Goal: Task Accomplishment & Management: Use online tool/utility

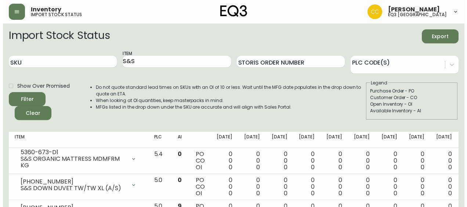
scroll to position [1324, 0]
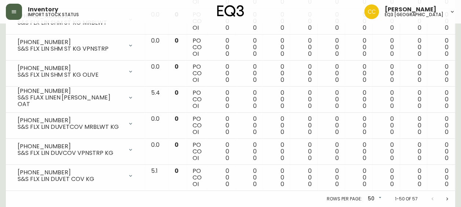
click at [14, 15] on button "button" at bounding box center [14, 12] width 16 height 16
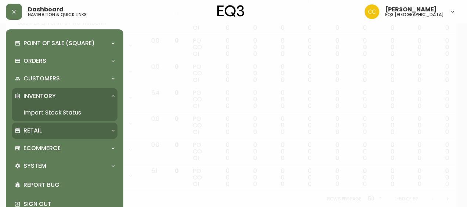
click at [43, 124] on div "Retail" at bounding box center [65, 131] width 106 height 16
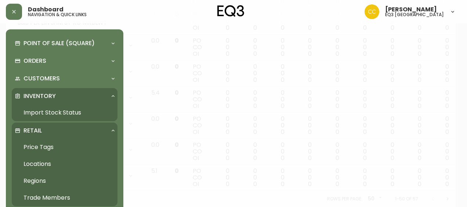
click at [34, 148] on link "Price Tags" at bounding box center [65, 147] width 106 height 17
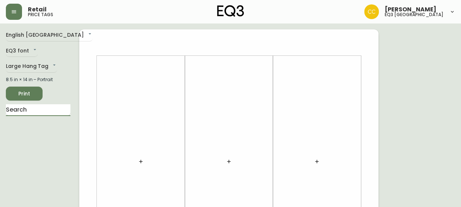
click at [42, 110] on input "text" at bounding box center [38, 110] width 65 height 12
click at [42, 110] on input "mo" at bounding box center [38, 110] width 65 height 12
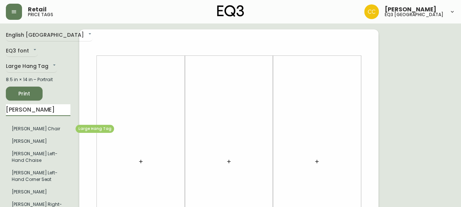
type input "[PERSON_NAME]"
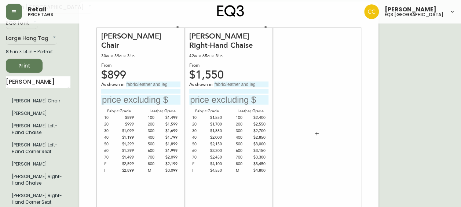
scroll to position [13, 0]
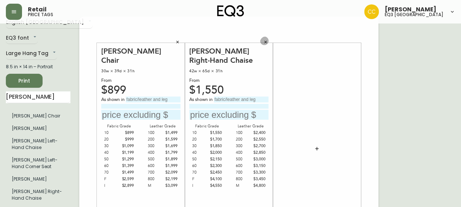
click at [266, 39] on button "button" at bounding box center [265, 42] width 11 height 11
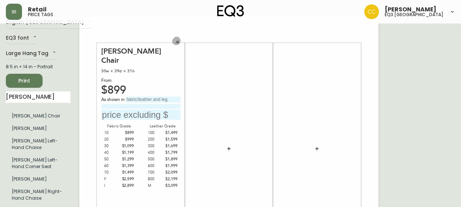
click at [177, 44] on button "button" at bounding box center [177, 42] width 11 height 11
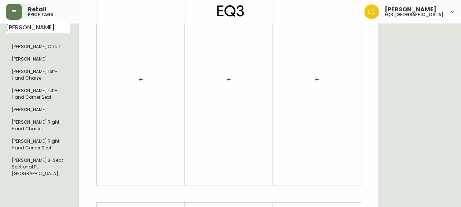
scroll to position [82, 0]
click at [59, 189] on div "English Canada en_CA EQ3 font EQ3 Large Hang Tag large 8.5 in × 14 in – Portrai…" at bounding box center [42, 194] width 73 height 493
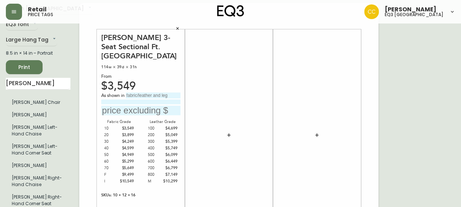
scroll to position [26, 0]
click at [159, 45] on div "[PERSON_NAME] 3-Seat Sectional Ft. [GEOGRAPHIC_DATA]" at bounding box center [140, 47] width 79 height 28
click at [146, 45] on div "[PERSON_NAME] 3-Seat Sectional Ft. [GEOGRAPHIC_DATA]" at bounding box center [140, 47] width 79 height 28
click at [148, 94] on input "text" at bounding box center [153, 96] width 55 height 6
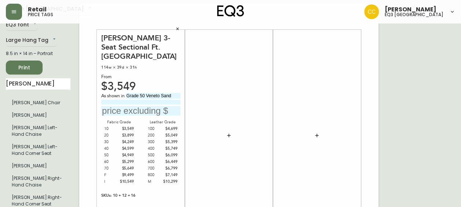
type input "Grade 50 Veneto Sand"
click at [142, 110] on input "text" at bounding box center [140, 111] width 79 height 10
type input "$5149.00"
click at [160, 194] on div "SKUs: 10 + 12 + 16" at bounding box center [140, 195] width 79 height 7
click at [135, 193] on div "SKUs: 10 + 12 + 16" at bounding box center [140, 195] width 79 height 7
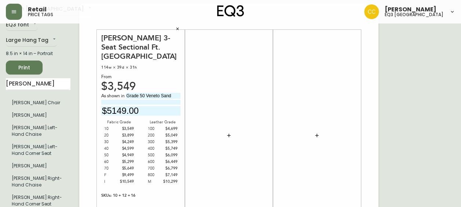
click at [150, 198] on div "SKUs: 10 + 12 + 16" at bounding box center [140, 195] width 79 height 7
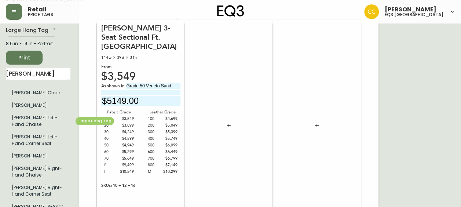
scroll to position [60, 0]
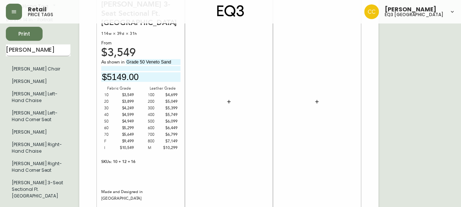
click at [54, 50] on input "[PERSON_NAME]" at bounding box center [38, 50] width 65 height 12
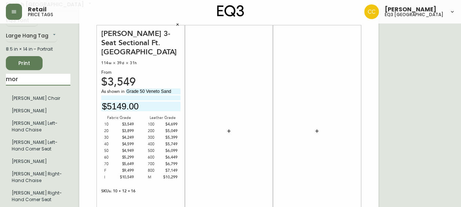
scroll to position [31, 0]
type input "mor"
click at [228, 130] on icon "button" at bounding box center [229, 131] width 6 height 6
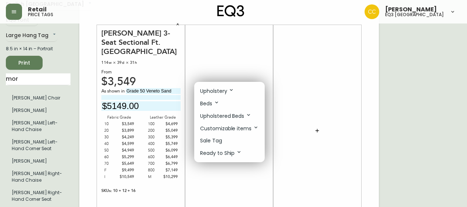
click at [225, 88] on p "Upholstery" at bounding box center [217, 91] width 34 height 8
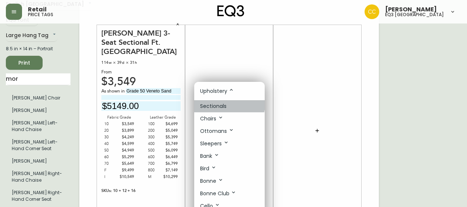
click at [222, 104] on p "Sectionals" at bounding box center [213, 106] width 26 height 8
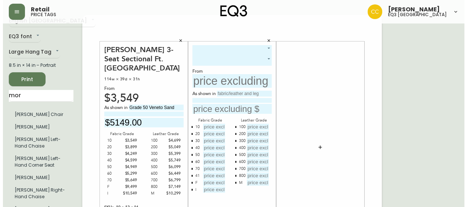
scroll to position [14, 0]
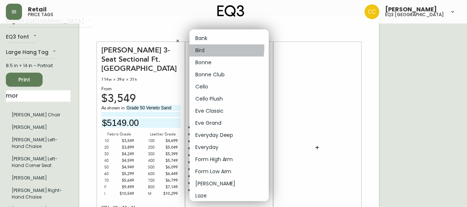
click at [205, 48] on li "Bird" at bounding box center [228, 50] width 79 height 12
type input "1"
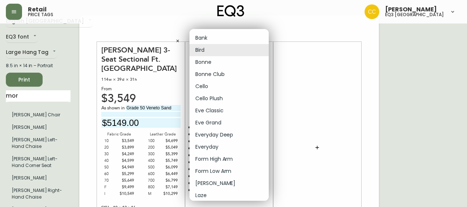
drag, startPoint x: 261, startPoint y: 51, endPoint x: 270, endPoint y: 92, distance: 42.1
click at [270, 92] on div "Bank Bird Bonne Bonne Club Cello Cello Plush Eve Classic Eve Grand Everyday Dee…" at bounding box center [233, 103] width 467 height 207
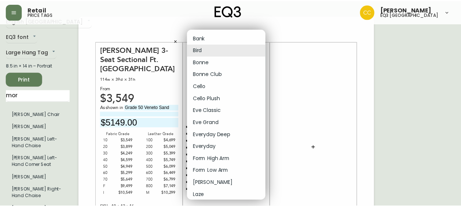
scroll to position [92, 0]
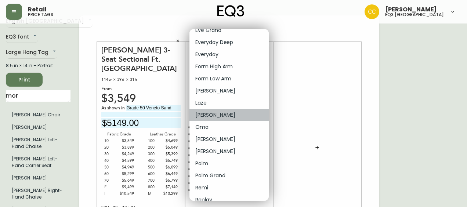
click at [231, 112] on li "[PERSON_NAME]" at bounding box center [228, 115] width 79 height 12
type input "14"
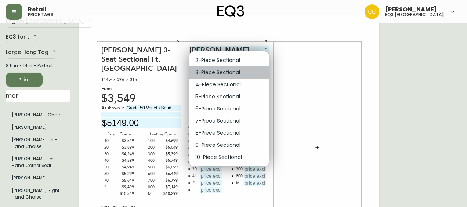
click at [246, 70] on li "3-Piece Sectional" at bounding box center [228, 72] width 79 height 12
type input "1"
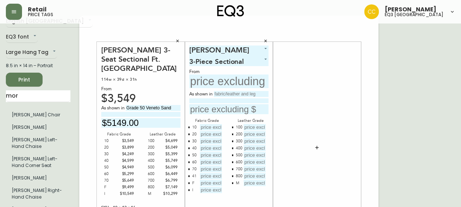
click at [237, 87] on input "text" at bounding box center [228, 81] width 79 height 14
type input "$3549"
click at [233, 93] on input "text" at bounding box center [241, 94] width 55 height 6
type input "Grade 50 Veneto Sand"
click at [227, 112] on input "text" at bounding box center [228, 109] width 79 height 10
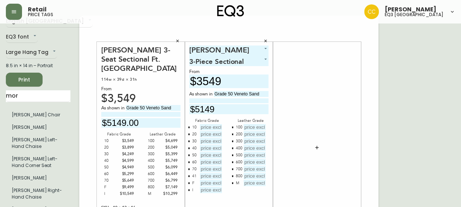
type input "$5149"
click at [216, 128] on input "text" at bounding box center [211, 127] width 22 height 6
type input "$3549"
click at [214, 137] on div at bounding box center [209, 134] width 25 height 7
click at [215, 135] on input "text" at bounding box center [211, 134] width 22 height 6
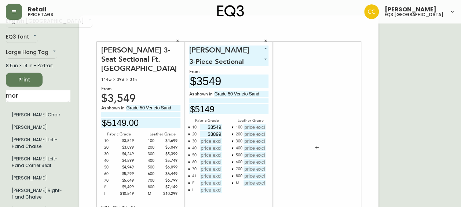
type input "$3899"
click at [215, 141] on input "text" at bounding box center [211, 141] width 22 height 6
type input "$4249"
click at [215, 148] on input "text" at bounding box center [211, 148] width 22 height 6
type input "$4599"
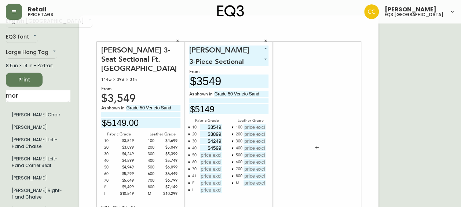
click at [215, 154] on input "text" at bounding box center [211, 155] width 22 height 6
type input "$4949"
click at [208, 164] on input "text" at bounding box center [211, 162] width 22 height 6
type input "$5299"
click at [214, 170] on input "text" at bounding box center [211, 169] width 22 height 6
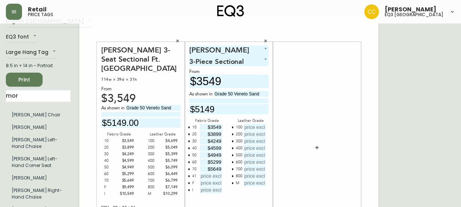
type input "$5649"
click at [217, 178] on input "text" at bounding box center [211, 176] width 22 height 6
click at [233, 195] on div "[PERSON_NAME] 14 3-Piece Sectional 1 From $3549 As shown in Grade 50 Veneto San…" at bounding box center [228, 147] width 79 height 204
click at [222, 176] on input "text" at bounding box center [211, 176] width 22 height 6
click at [209, 181] on input "text" at bounding box center [211, 183] width 22 height 6
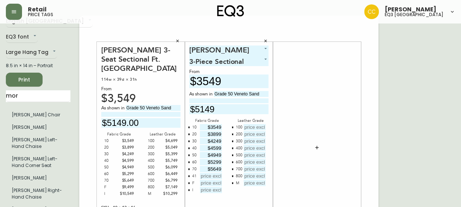
click at [202, 176] on input "text" at bounding box center [211, 176] width 22 height 6
click at [211, 183] on input "text" at bounding box center [211, 183] width 22 height 6
type input "$9499"
click at [257, 125] on input "text" at bounding box center [255, 127] width 22 height 6
type input "$4699"
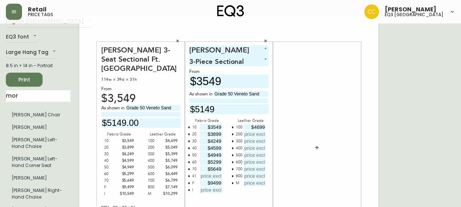
click at [255, 134] on input "text" at bounding box center [255, 134] width 22 height 6
type input "$5049"
click at [255, 143] on input "text" at bounding box center [255, 141] width 22 height 6
type input "$5399"
click at [256, 148] on input "text" at bounding box center [255, 148] width 22 height 6
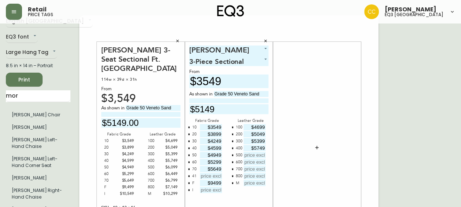
type input "$5749"
click at [260, 156] on input "text" at bounding box center [255, 155] width 22 height 6
type input "$6099"
click at [258, 162] on input "text" at bounding box center [255, 162] width 22 height 6
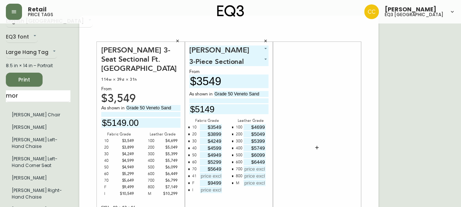
type input "$6449"
click at [258, 170] on input "text" at bounding box center [255, 169] width 22 height 6
type input "$6799"
click at [257, 176] on input "text" at bounding box center [255, 176] width 22 height 6
type input "$7149"
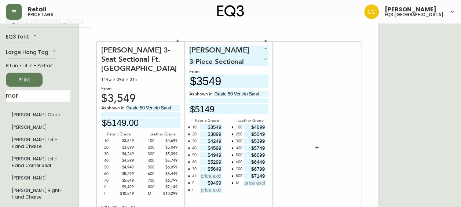
click at [252, 182] on input "text" at bounding box center [255, 183] width 22 height 6
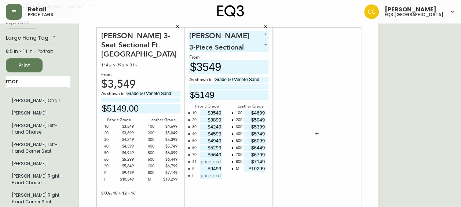
scroll to position [30, 0]
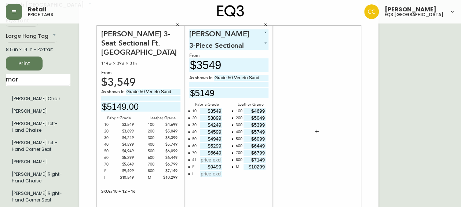
type input "$10299"
click at [214, 174] on input "text" at bounding box center [211, 174] width 22 height 6
type input "$10549"
click at [208, 186] on div "[PERSON_NAME] 14 3-Piece Sectional 1 From $3549 As shown in Grade 50 Veneto San…" at bounding box center [228, 131] width 79 height 204
click at [178, 24] on icon "button" at bounding box center [177, 25] width 4 height 4
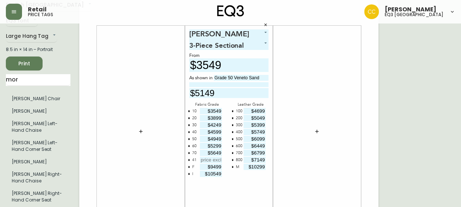
scroll to position [0, 0]
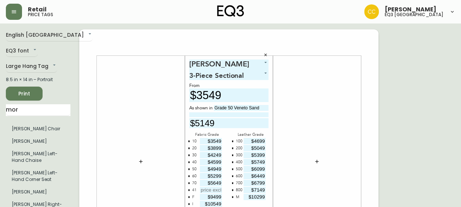
click at [18, 95] on span "Print" at bounding box center [24, 93] width 25 height 9
click at [266, 54] on icon "button" at bounding box center [265, 55] width 4 height 4
